Goal: Task Accomplishment & Management: Use online tool/utility

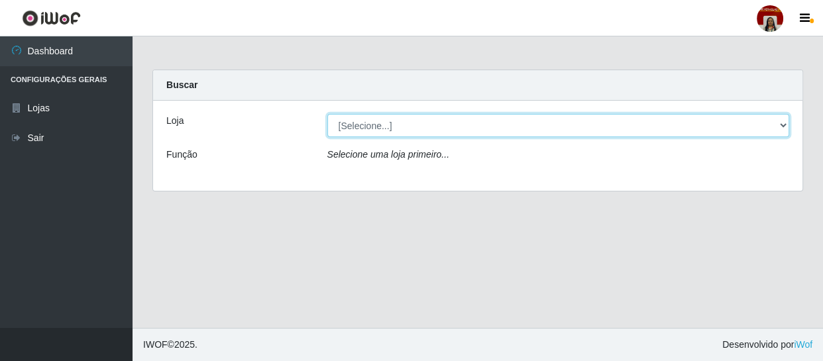
click at [409, 122] on select "[Selecione...] Mar Vermelho - Loja 04" at bounding box center [559, 125] width 463 height 23
select select "251"
click at [328, 114] on select "[Selecione...] Mar Vermelho - Loja 04" at bounding box center [559, 125] width 463 height 23
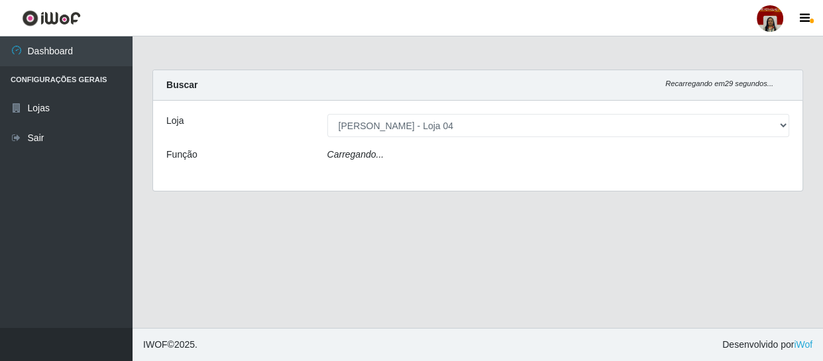
click at [379, 154] on icon "Carregando..." at bounding box center [356, 154] width 57 height 11
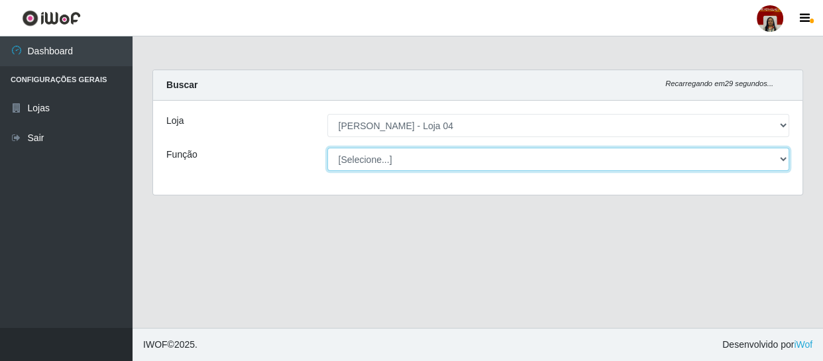
click at [379, 154] on select "[Selecione...] ASG ASG + ASG ++ Auxiliar de Depósito Auxiliar de Depósito + Aux…" at bounding box center [559, 159] width 463 height 23
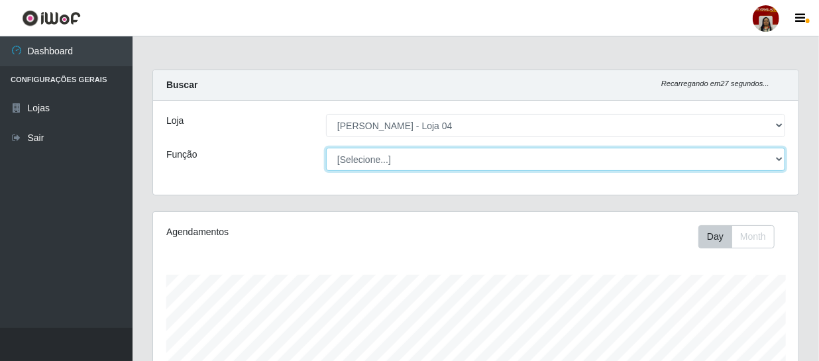
scroll to position [275, 646]
select select "22"
click at [326, 148] on select "[Selecione...] ASG ASG + ASG ++ Auxiliar de Depósito Auxiliar de Depósito + Aux…" at bounding box center [555, 159] width 459 height 23
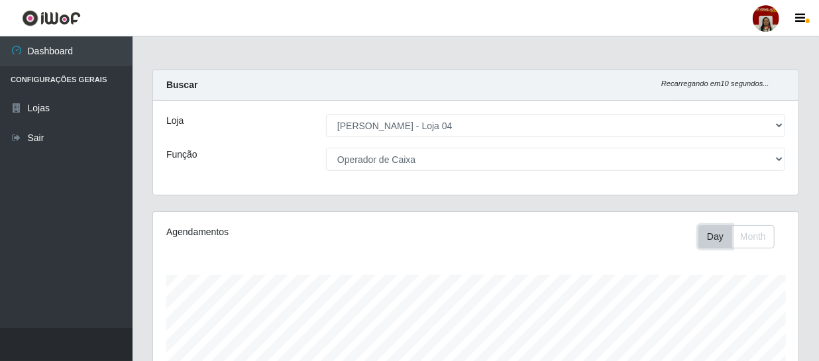
click at [717, 236] on button "Day" at bounding box center [716, 236] width 34 height 23
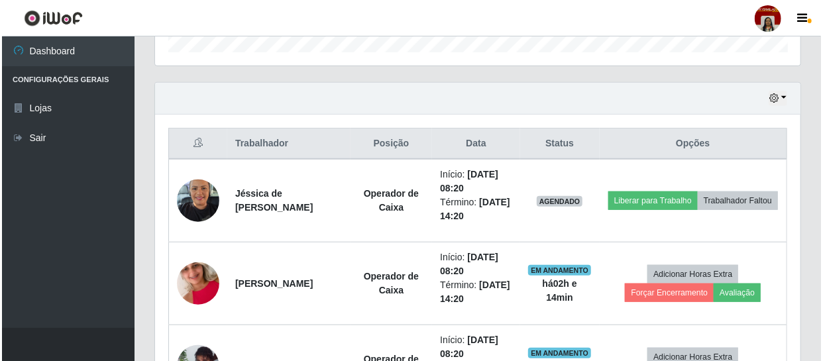
scroll to position [482, 0]
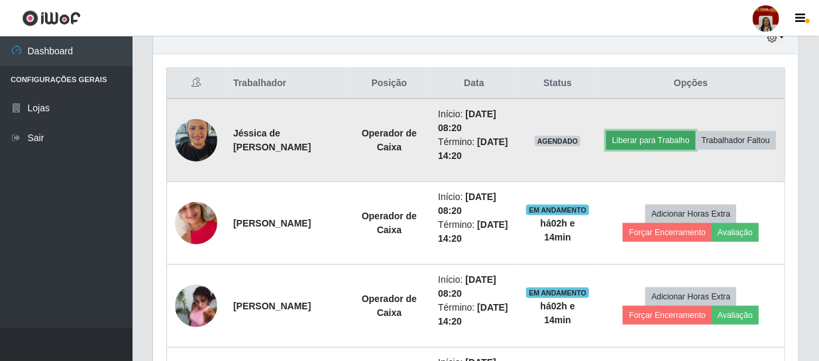
click at [672, 131] on button "Liberar para Trabalho" at bounding box center [652, 140] width 90 height 19
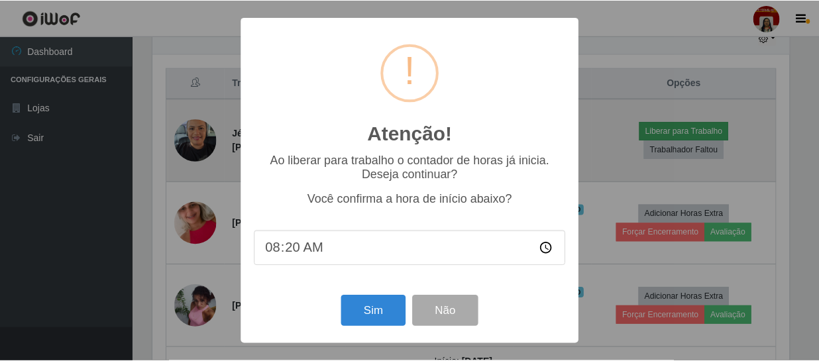
scroll to position [275, 640]
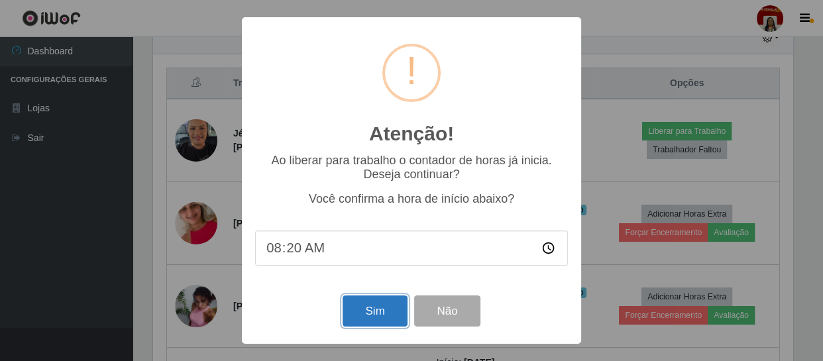
click at [385, 314] on button "Sim" at bounding box center [375, 311] width 64 height 31
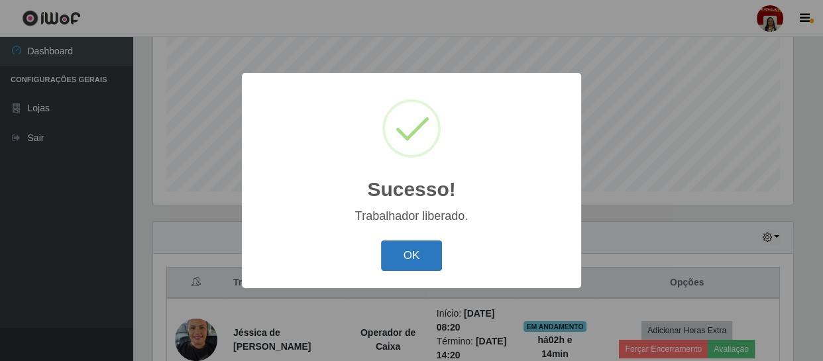
click at [427, 246] on button "OK" at bounding box center [412, 256] width 62 height 31
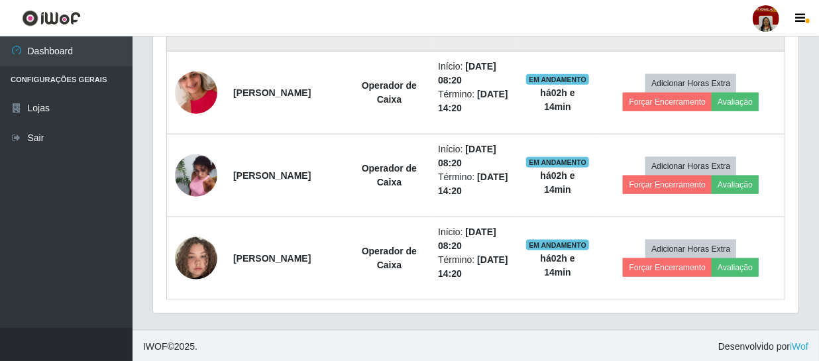
scroll to position [613, 0]
